Goal: Information Seeking & Learning: Learn about a topic

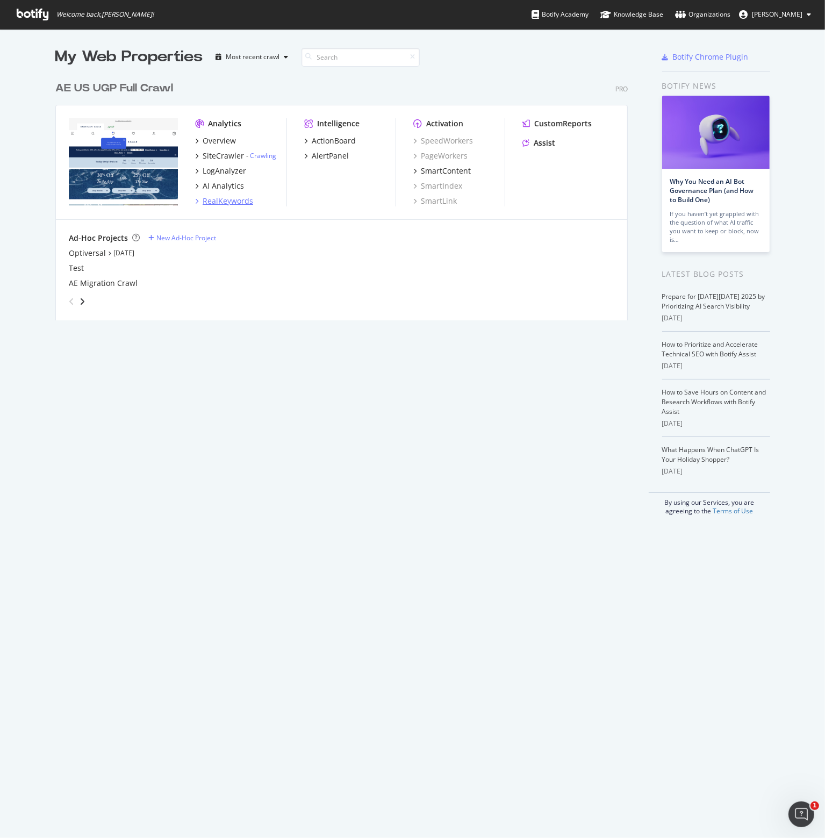
click at [218, 199] on div "RealKeywords" at bounding box center [228, 201] width 51 height 11
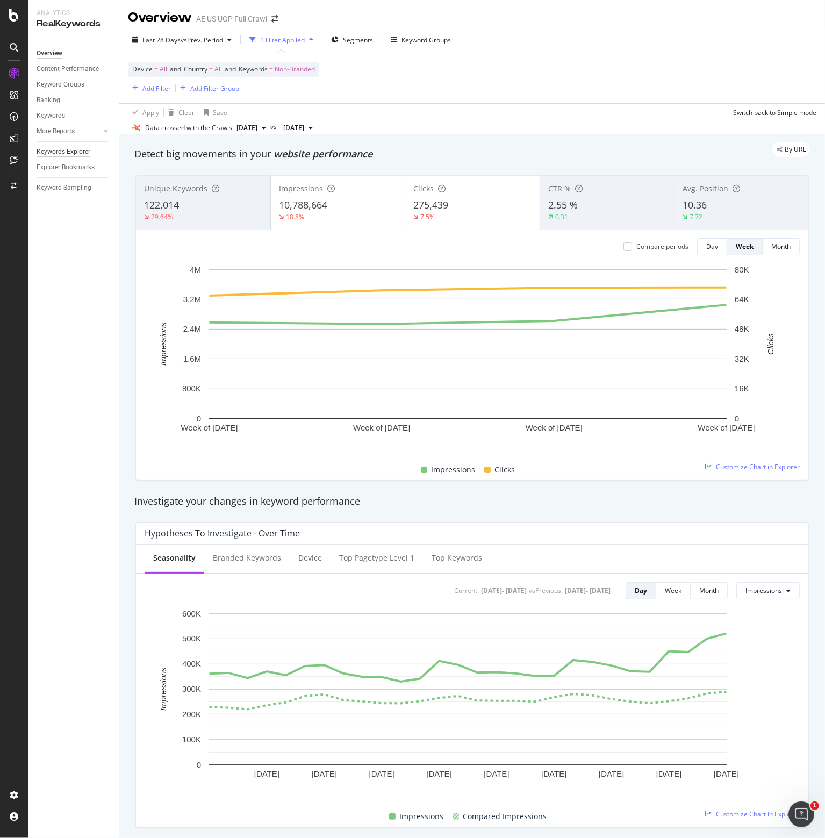
click at [69, 150] on div "Keywords Explorer" at bounding box center [64, 151] width 54 height 11
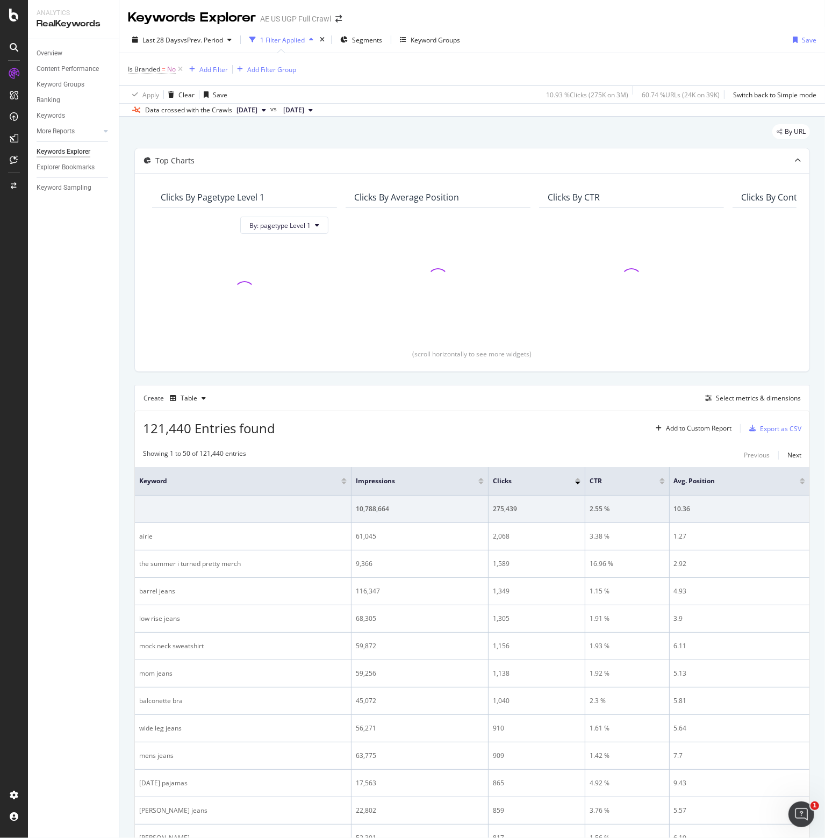
click at [61, 173] on div "Explorer Bookmarks" at bounding box center [78, 168] width 82 height 16
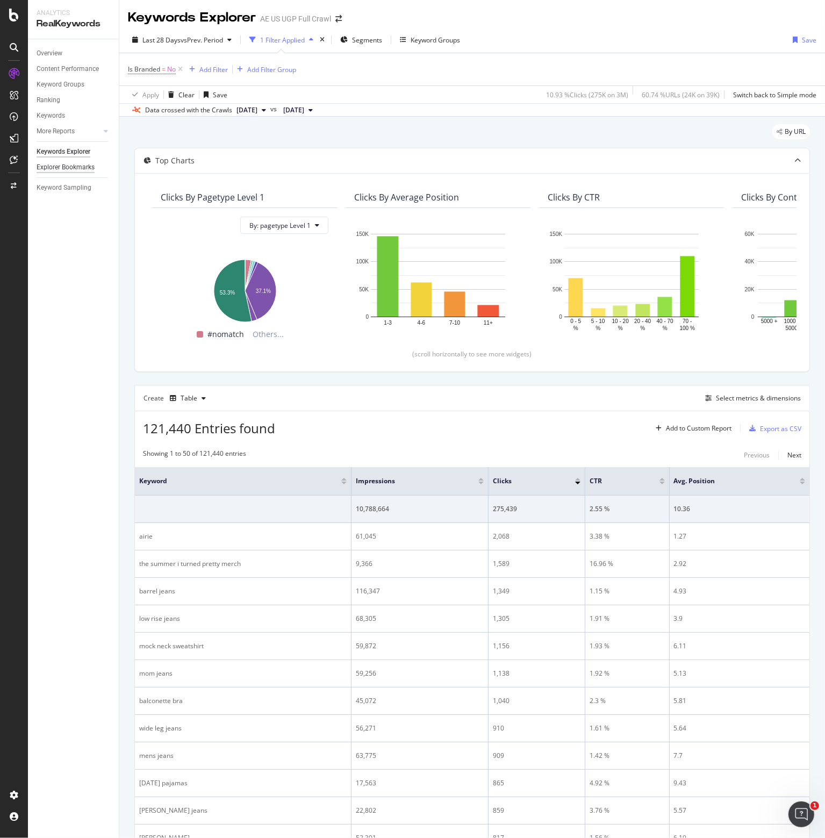
click at [61, 168] on div "Explorer Bookmarks" at bounding box center [66, 167] width 58 height 11
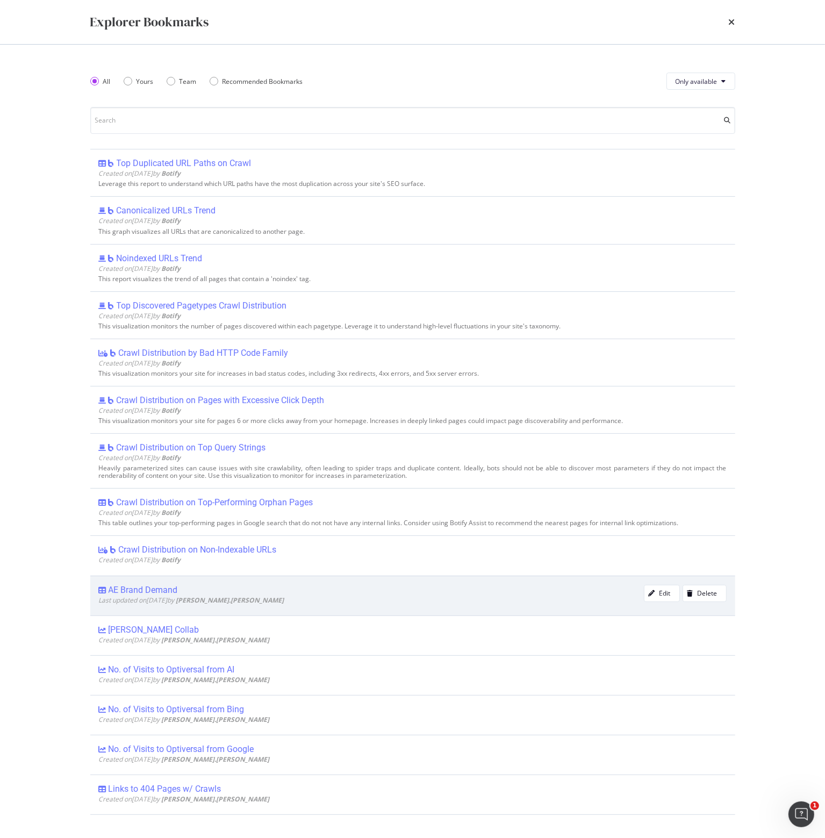
click at [159, 588] on div "AE Brand Demand" at bounding box center [143, 590] width 69 height 11
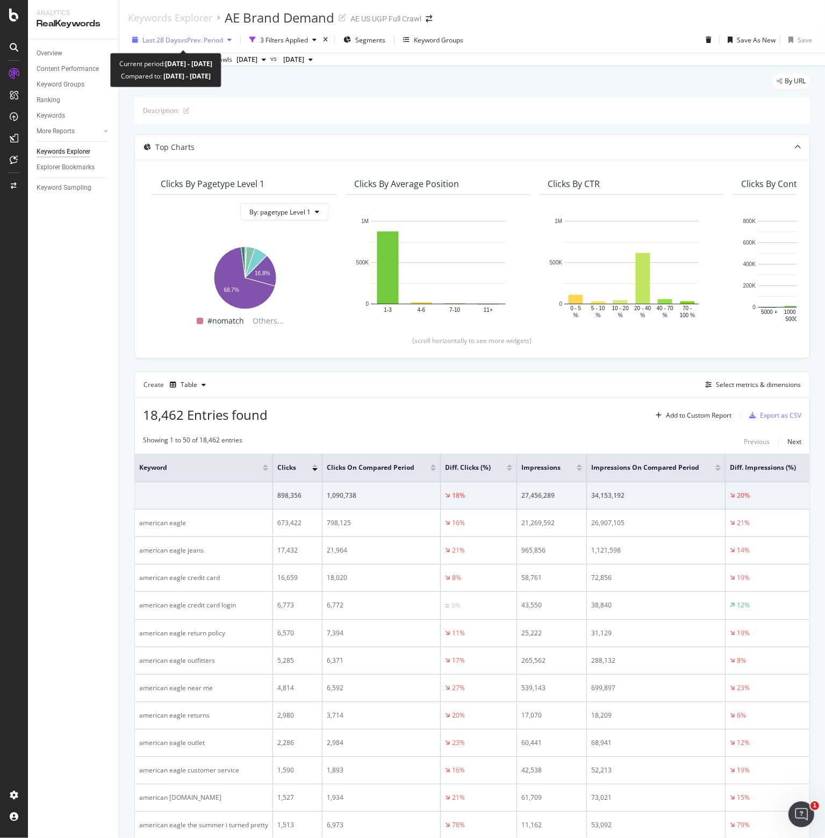
click at [188, 39] on span "vs Prev. Period" at bounding box center [202, 39] width 42 height 9
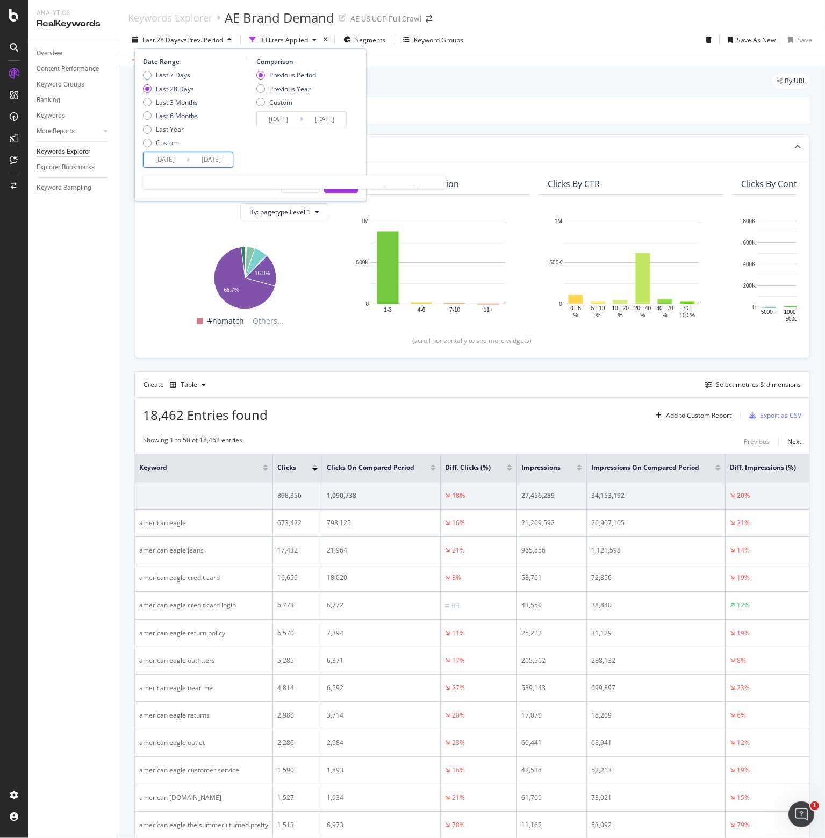
click at [176, 160] on input "[DATE]" at bounding box center [164, 159] width 43 height 15
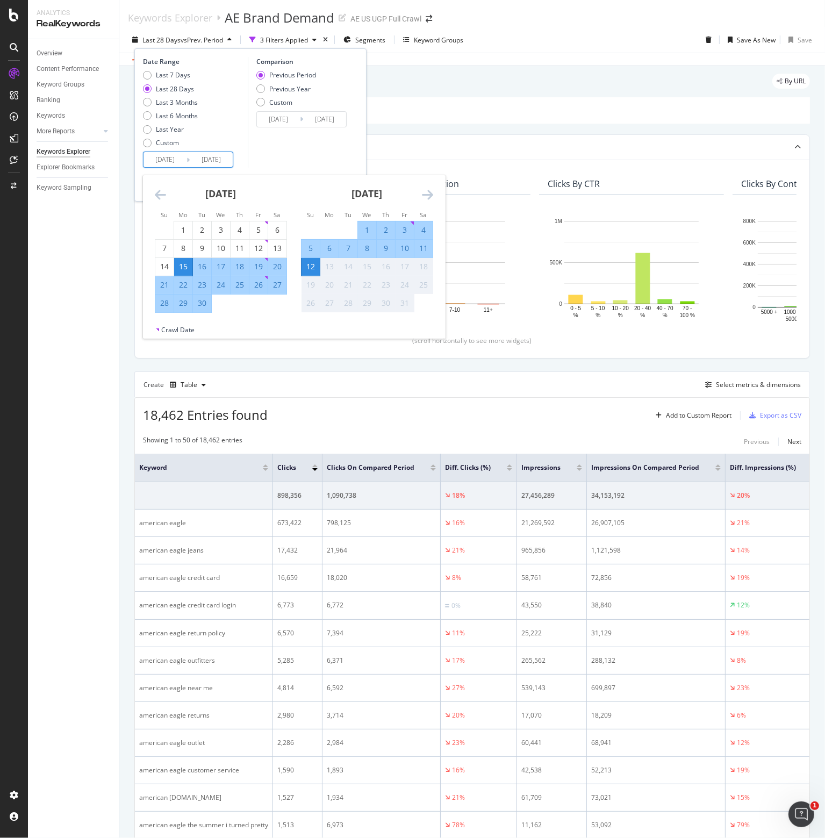
click at [155, 189] on icon "Move backward to switch to the previous month." at bounding box center [160, 194] width 11 height 13
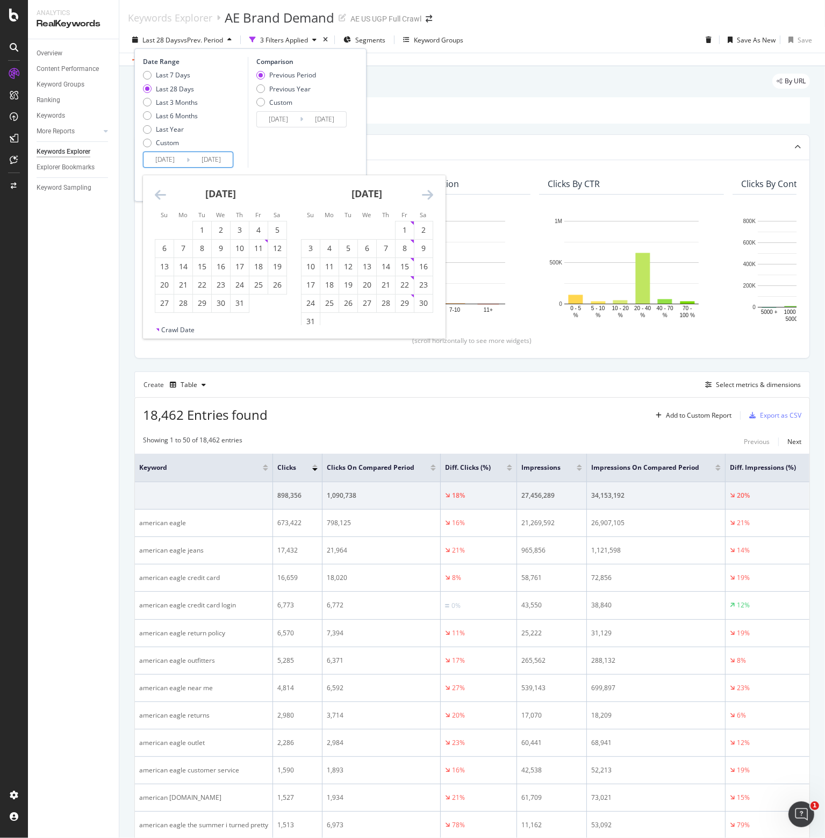
click at [155, 189] on icon "Move backward to switch to the previous month." at bounding box center [160, 194] width 11 height 13
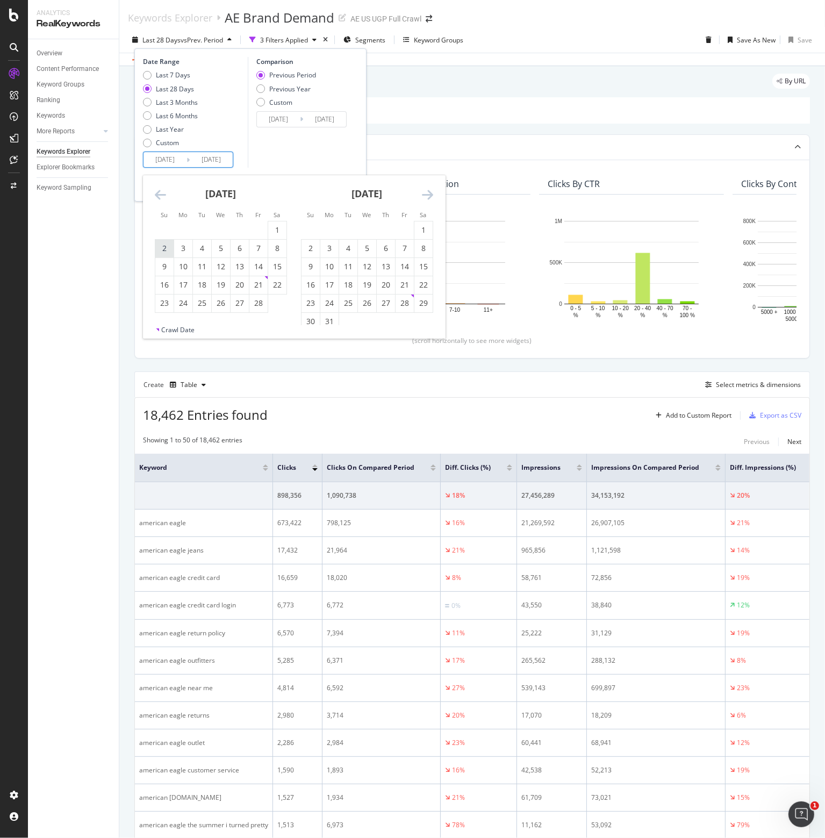
click at [164, 246] on div "2" at bounding box center [164, 248] width 18 height 11
type input "[DATE]"
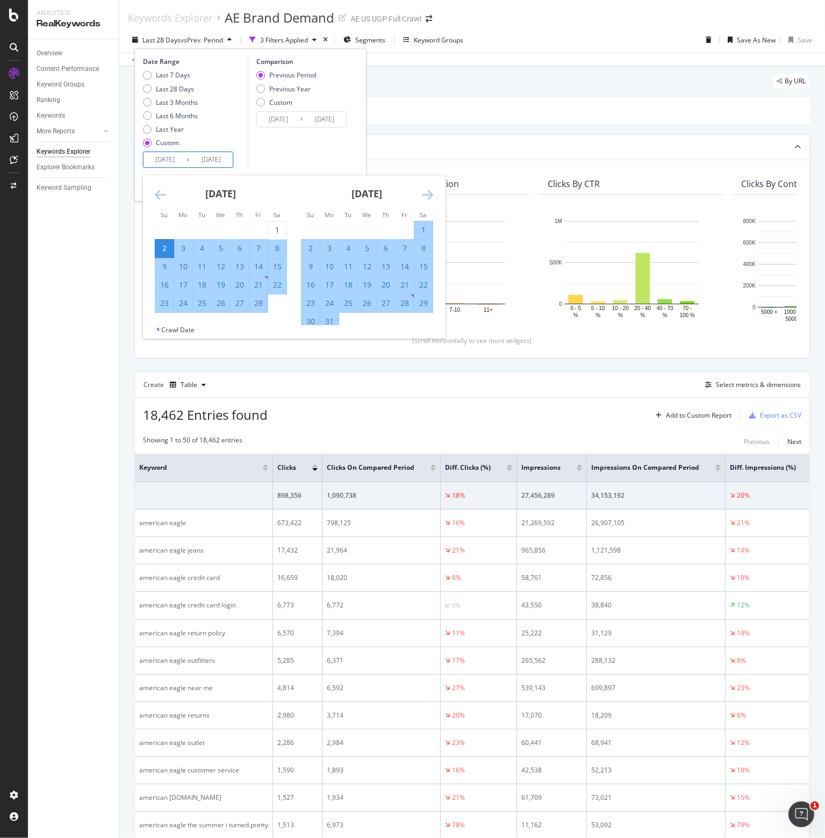
click at [220, 160] on input "[DATE]" at bounding box center [211, 159] width 43 height 15
click at [429, 192] on icon "Move forward to switch to the next month." at bounding box center [427, 194] width 11 height 13
click at [429, 191] on icon "Move forward to switch to the next month." at bounding box center [427, 194] width 11 height 13
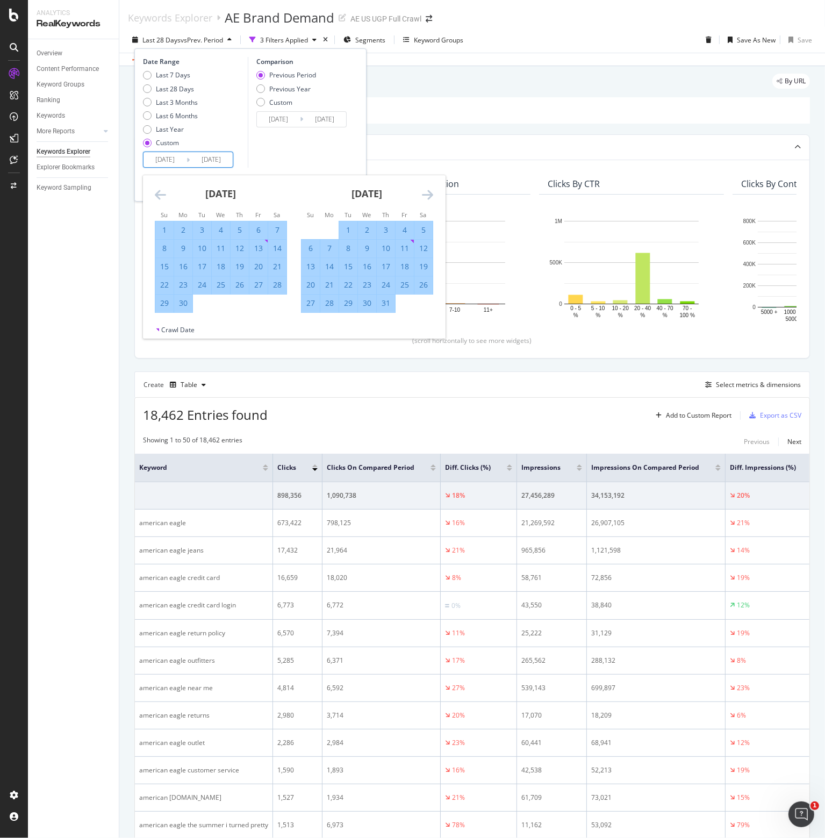
click at [429, 191] on icon "Move forward to switch to the next month." at bounding box center [427, 194] width 11 height 13
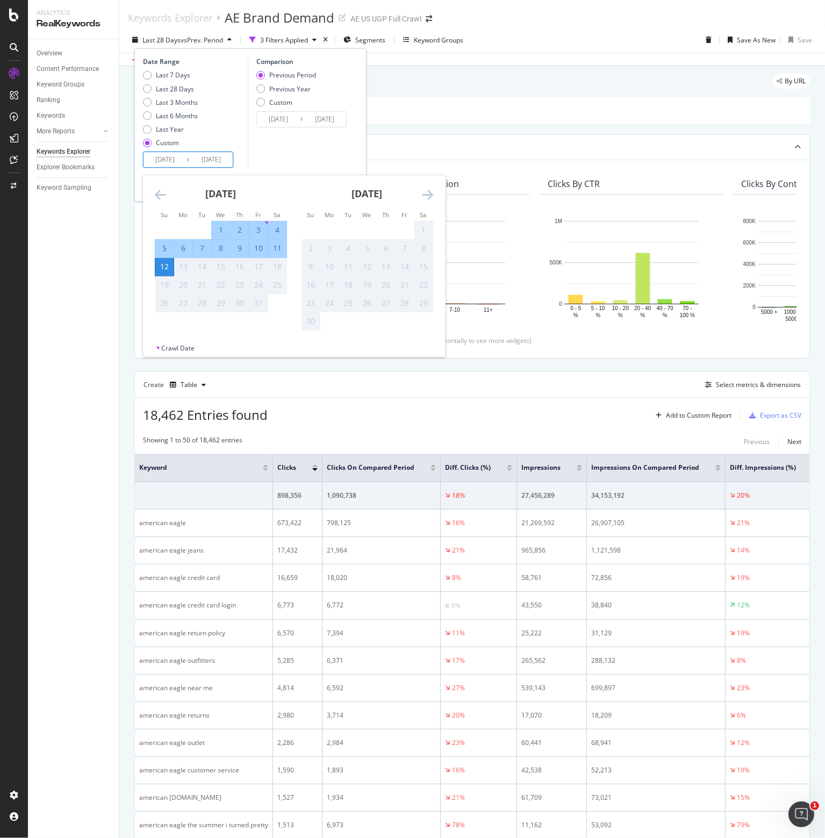
click at [277, 247] on div "11" at bounding box center [277, 248] width 18 height 11
type input "[DATE]"
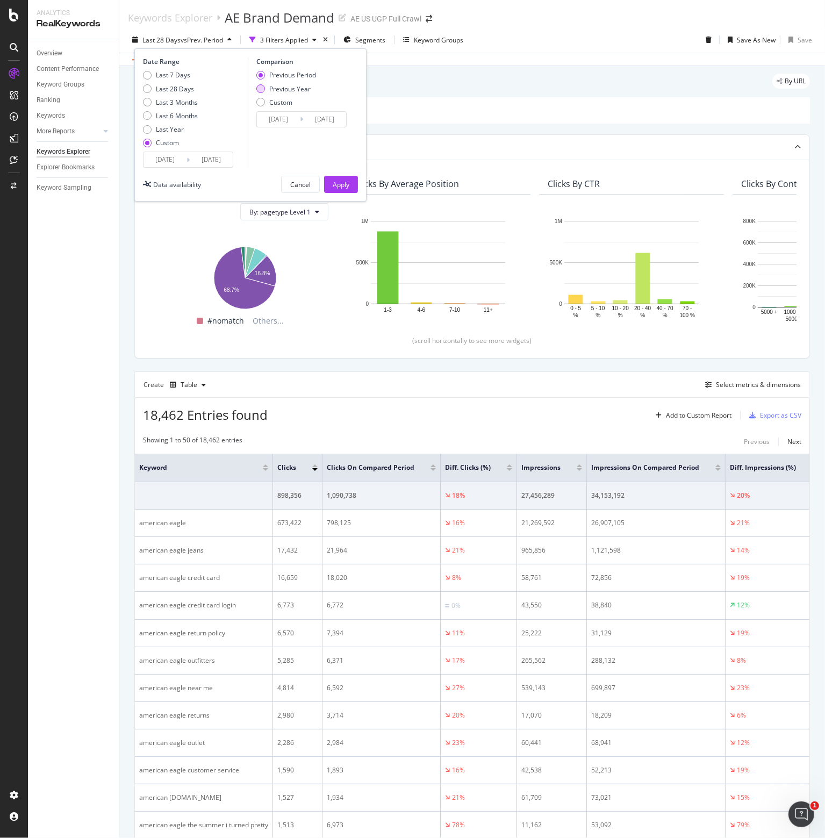
click at [289, 88] on div "Previous Year" at bounding box center [289, 88] width 41 height 9
type input "[DATE]"
click at [338, 182] on div "Apply" at bounding box center [341, 184] width 17 height 9
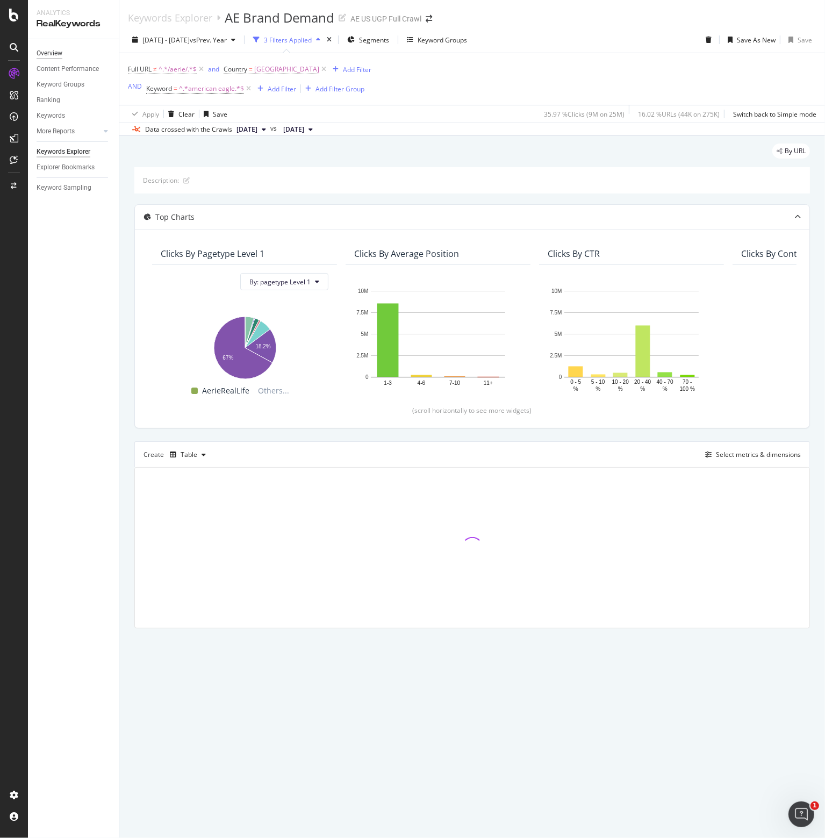
click at [46, 51] on div "Overview" at bounding box center [50, 53] width 26 height 11
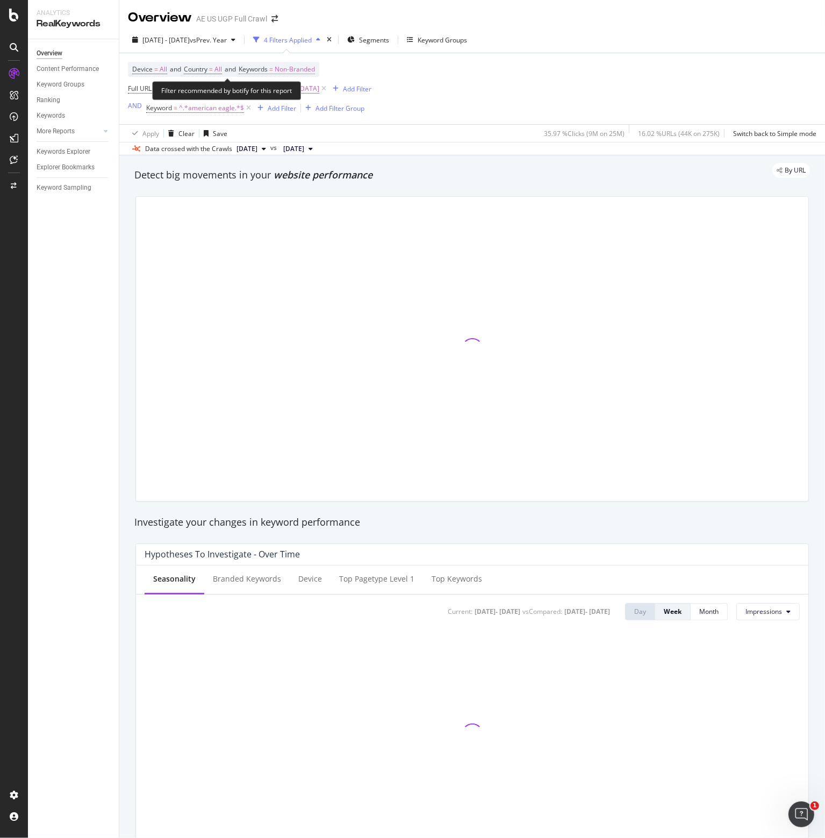
click at [299, 68] on span "Non-Branded" at bounding box center [295, 69] width 40 height 15
click at [298, 95] on span "Non-Branded" at bounding box center [277, 94] width 45 height 9
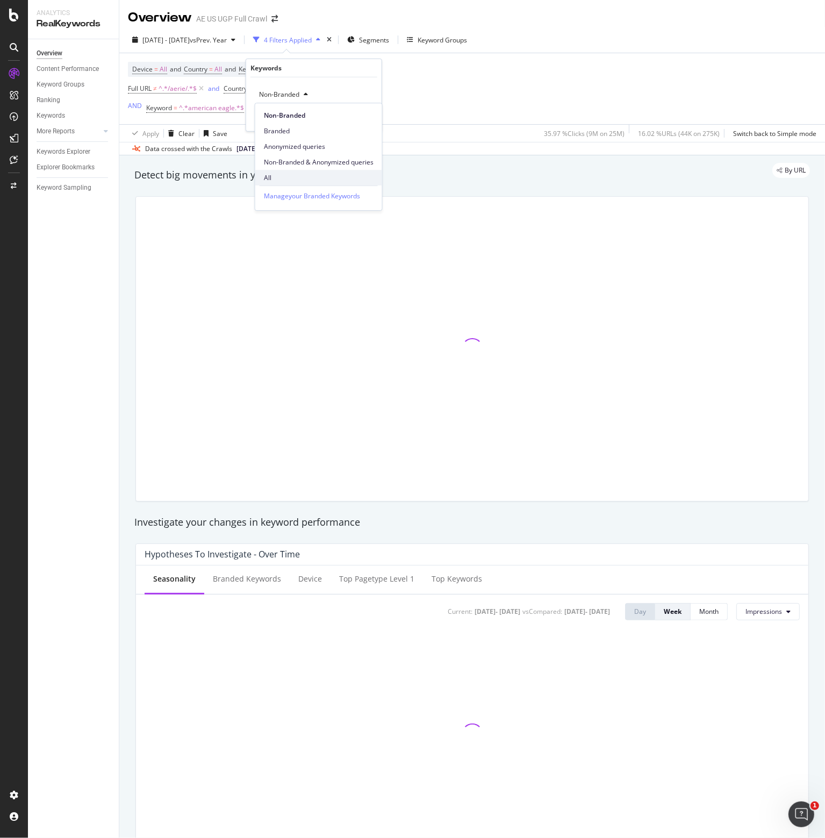
click at [270, 174] on span "All" at bounding box center [319, 178] width 110 height 10
click at [365, 116] on div "Apply" at bounding box center [364, 116] width 17 height 9
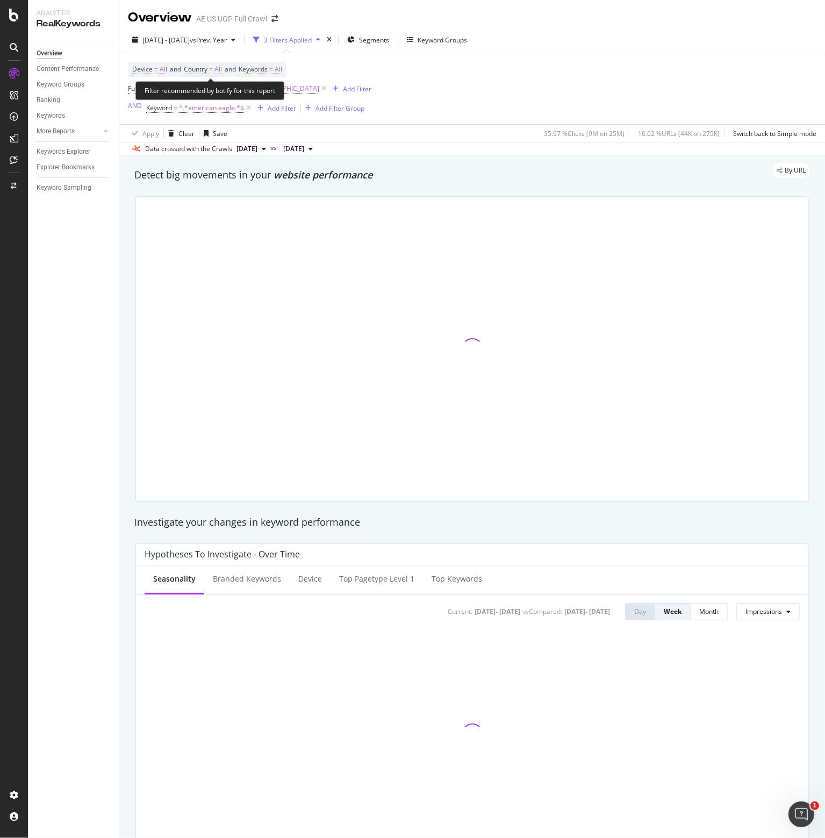
click at [200, 72] on span "Country" at bounding box center [196, 68] width 24 height 9
click at [206, 92] on icon at bounding box center [208, 94] width 8 height 6
click at [489, 79] on div "Device = All and Country = All and Keywords = All Full URL ≠ ^.*/aerie/.*$ and …" at bounding box center [472, 88] width 688 height 71
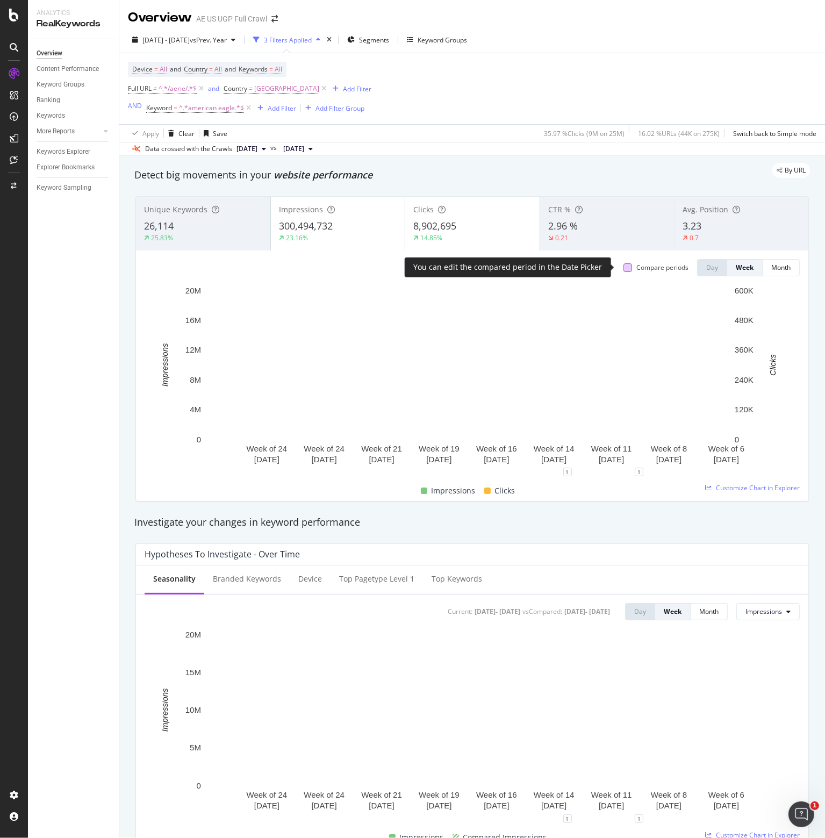
click at [623, 264] on div at bounding box center [627, 267] width 9 height 9
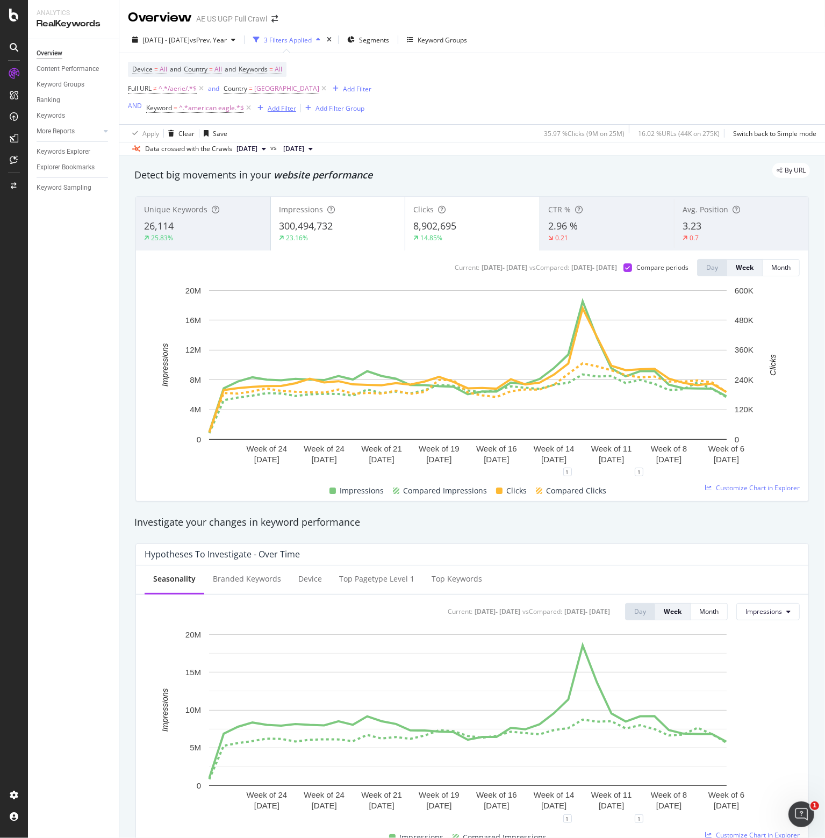
click at [279, 107] on div "Add Filter" at bounding box center [282, 108] width 28 height 9
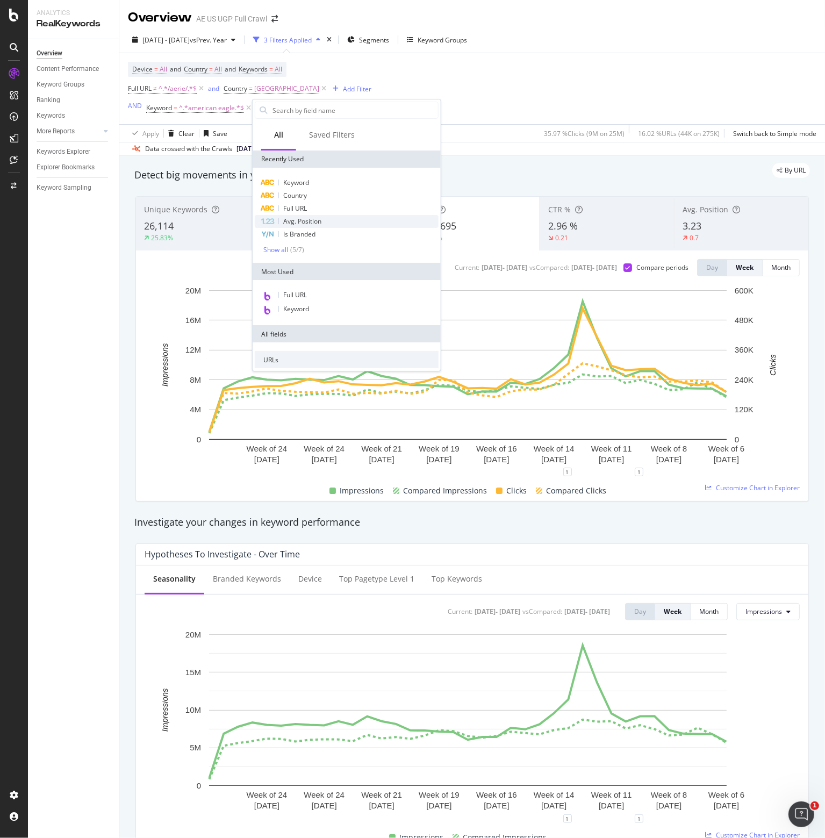
click at [298, 218] on span "Avg. Position" at bounding box center [302, 221] width 38 height 9
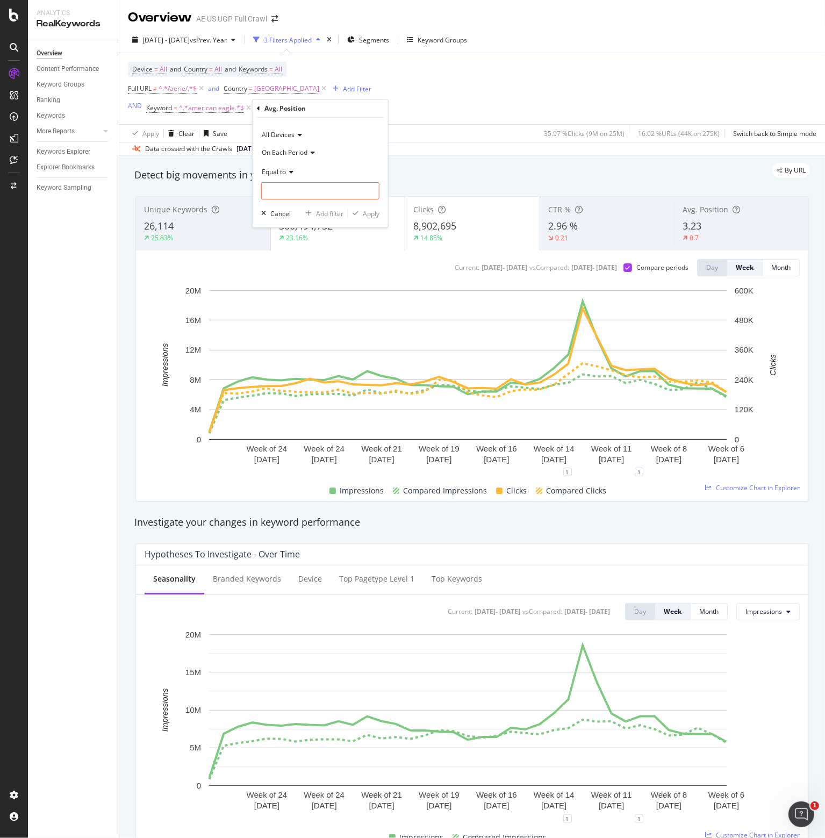
click at [287, 171] on icon at bounding box center [290, 172] width 8 height 6
click at [282, 222] on span "Less than" at bounding box center [281, 221] width 28 height 9
click at [294, 190] on input "number" at bounding box center [320, 190] width 118 height 17
type input "11"
click at [371, 212] on div "Apply" at bounding box center [371, 213] width 17 height 9
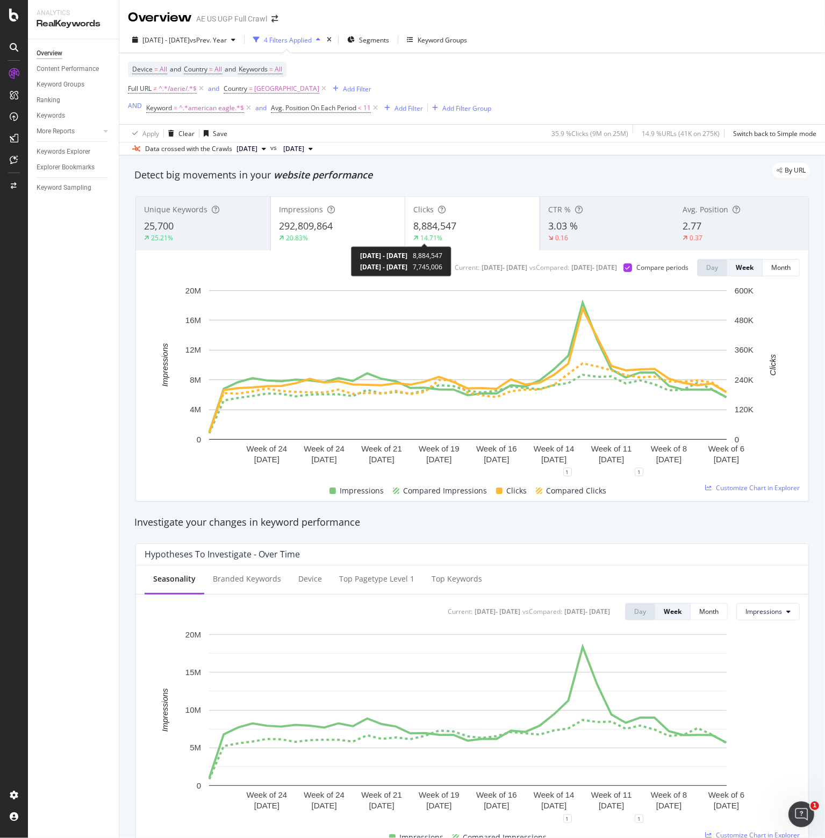
click at [448, 234] on div "14.71%" at bounding box center [472, 238] width 118 height 10
